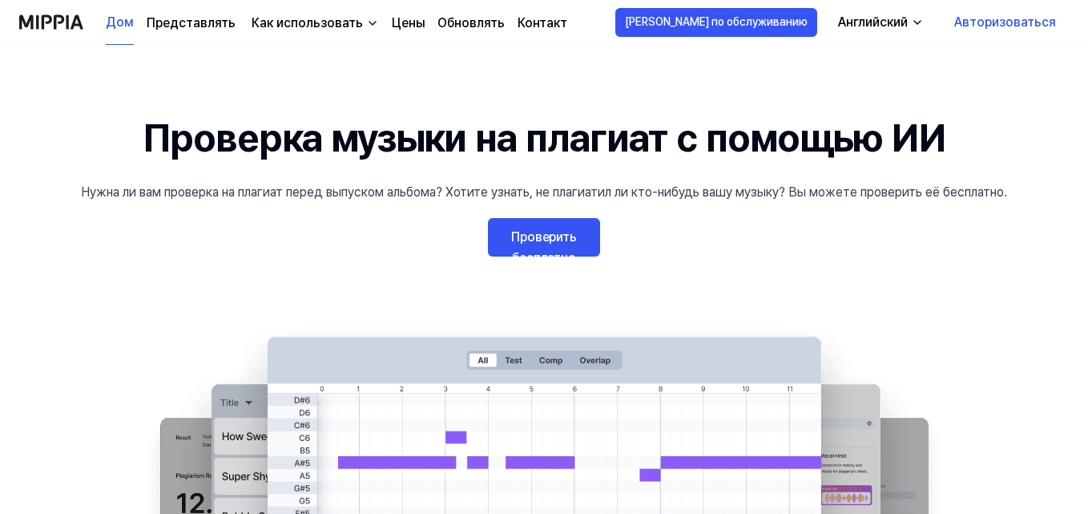
drag, startPoint x: 800, startPoint y: 68, endPoint x: 911, endPoint y: 57, distance: 111.9
click at [554, 244] on font "Проверить бесплатно" at bounding box center [544, 247] width 66 height 36
click at [549, 248] on link "Проверить бесплатно" at bounding box center [544, 237] width 112 height 38
